Goal: Find specific page/section: Find specific page/section

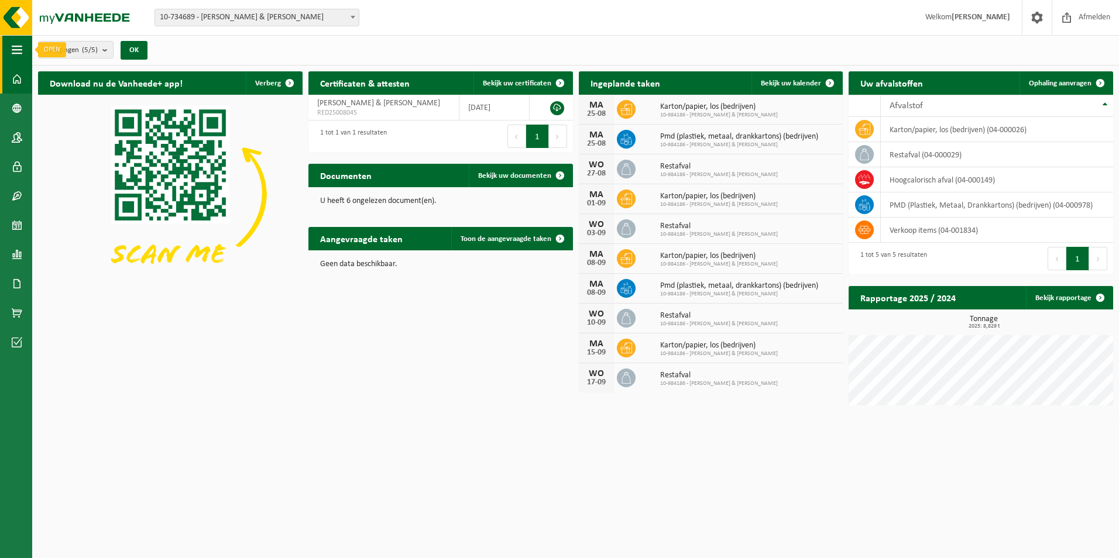
drag, startPoint x: 13, startPoint y: 49, endPoint x: 20, endPoint y: 52, distance: 7.6
click at [14, 49] on span "button" at bounding box center [17, 49] width 11 height 29
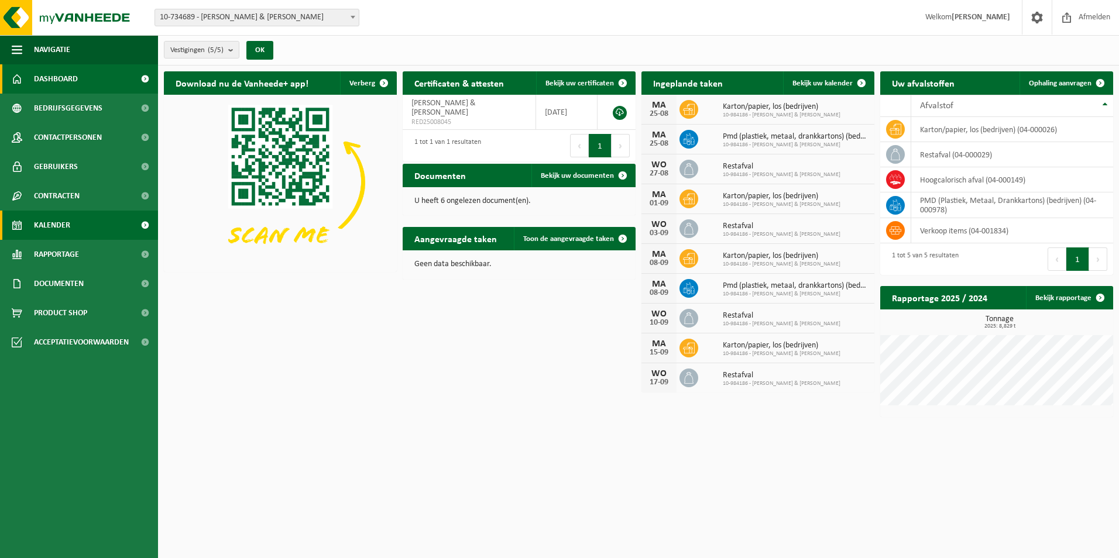
click at [60, 223] on span "Kalender" at bounding box center [52, 225] width 36 height 29
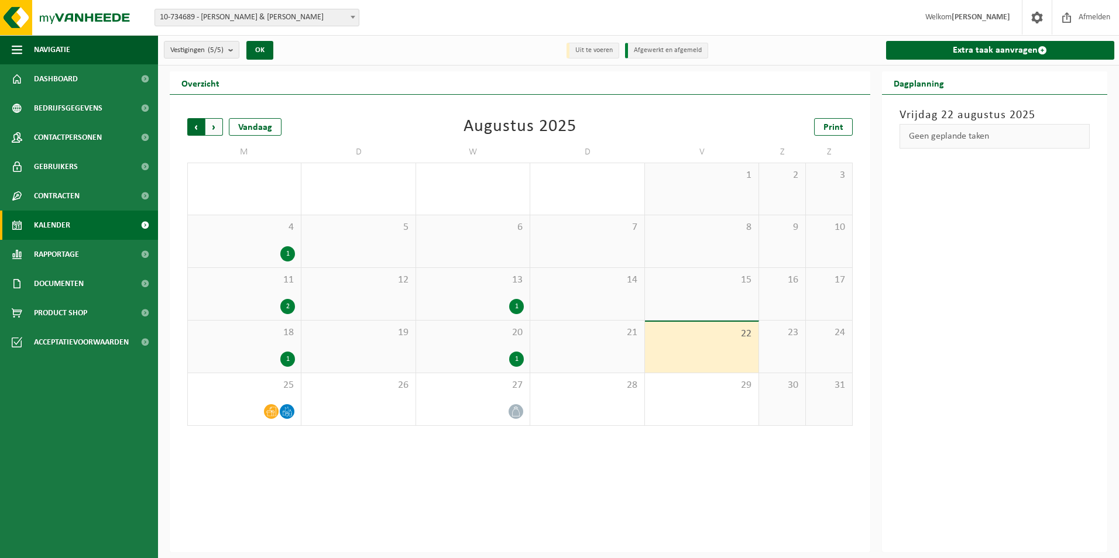
click at [217, 129] on span "Volgende" at bounding box center [214, 127] width 18 height 18
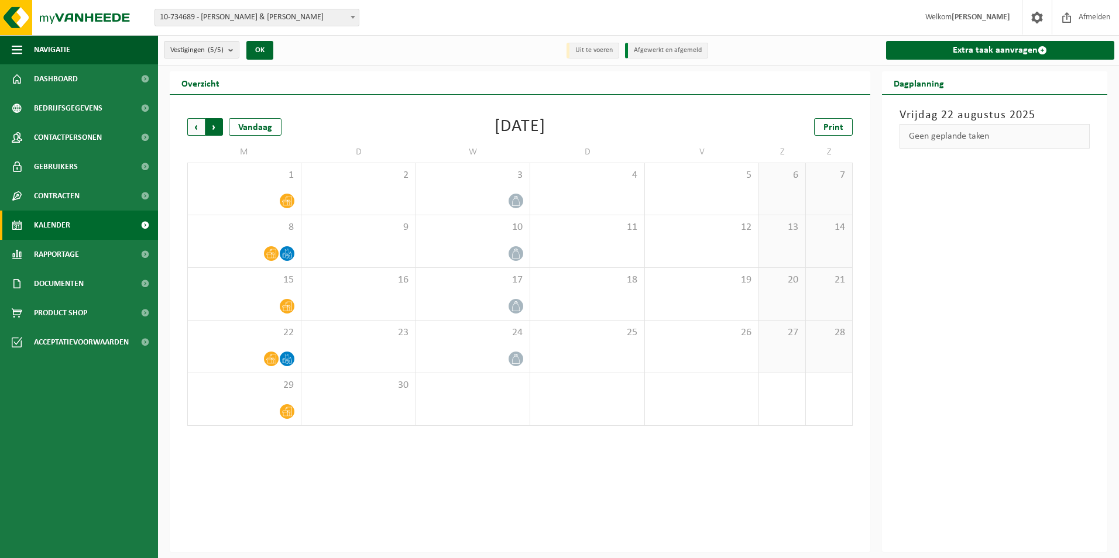
click at [199, 129] on span "Vorige" at bounding box center [196, 127] width 18 height 18
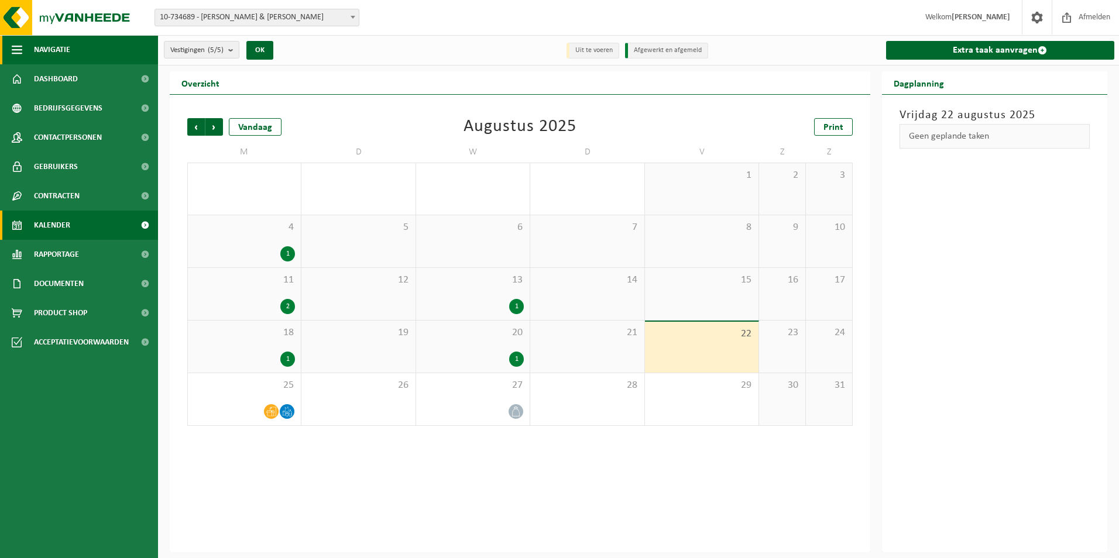
click at [19, 44] on span "button" at bounding box center [17, 49] width 11 height 29
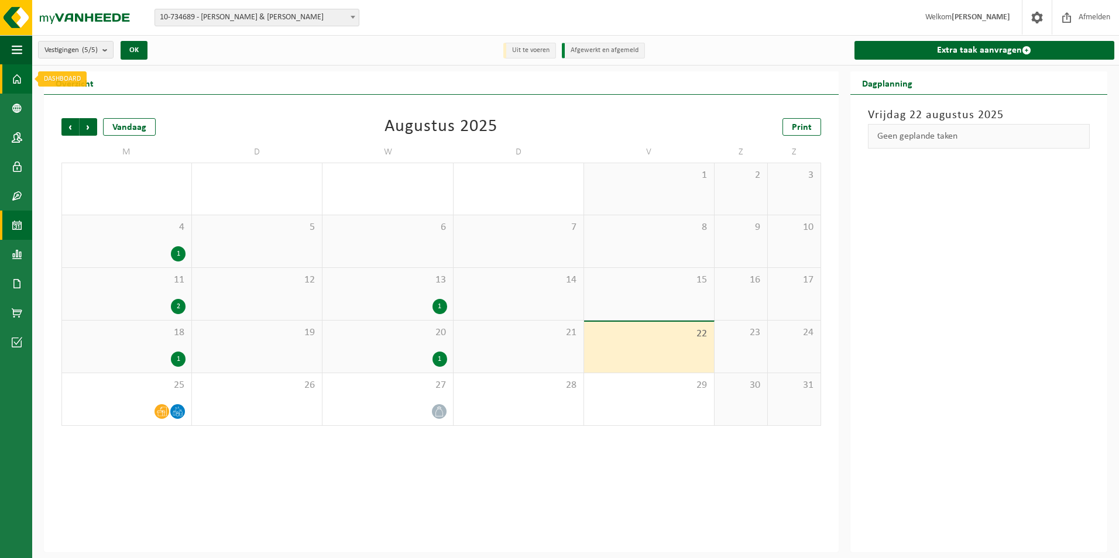
click at [19, 80] on span at bounding box center [17, 78] width 11 height 29
